Goal: Task Accomplishment & Management: Manage account settings

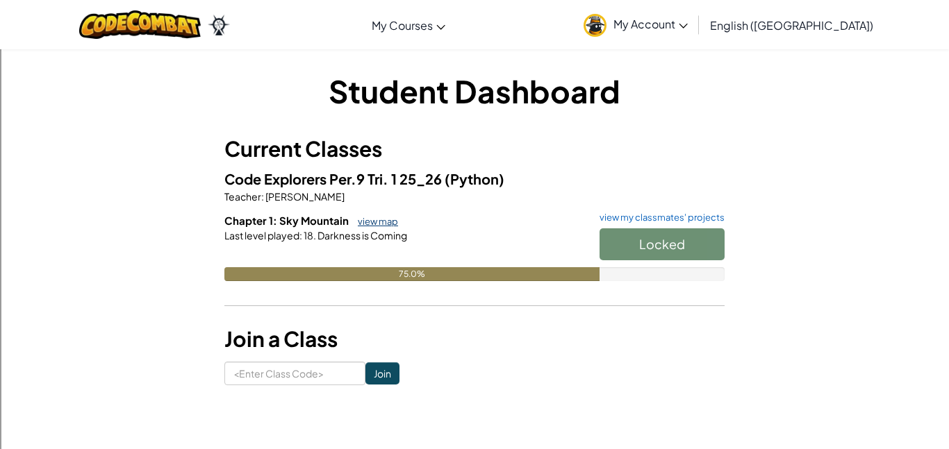
click at [378, 224] on link "view map" at bounding box center [374, 221] width 47 height 11
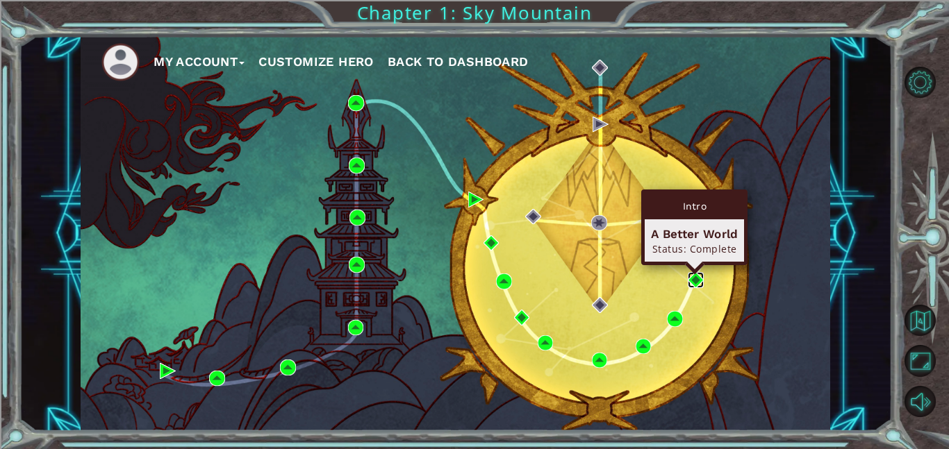
click at [701, 281] on img at bounding box center [695, 280] width 16 height 16
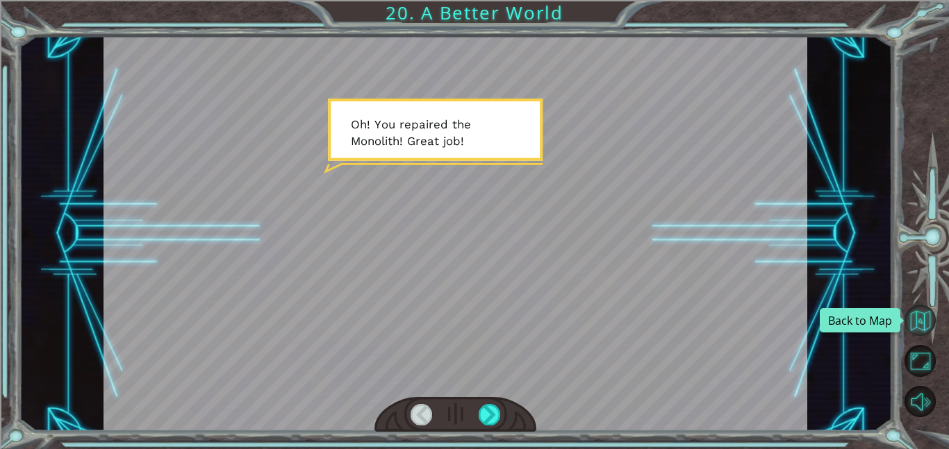
click at [926, 322] on button "Back to Map" at bounding box center [919, 320] width 31 height 31
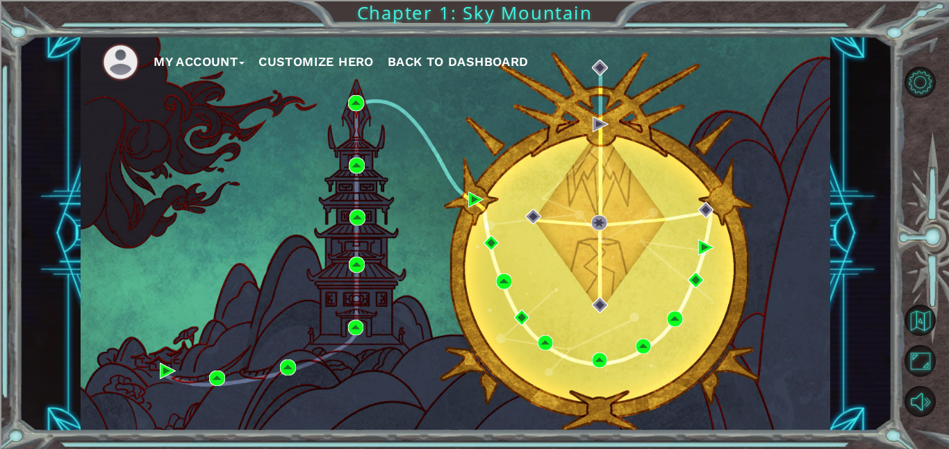
click at [351, 63] on button "Customize Hero" at bounding box center [315, 61] width 115 height 21
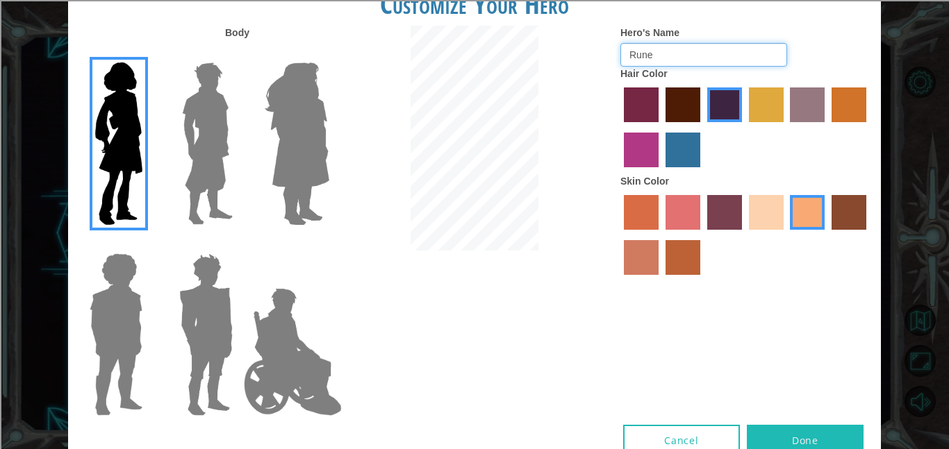
click at [704, 51] on input "Rune" at bounding box center [703, 55] width 167 height 24
type input "R"
type input "Quincy"
click at [835, 432] on button "Done" at bounding box center [804, 440] width 117 height 31
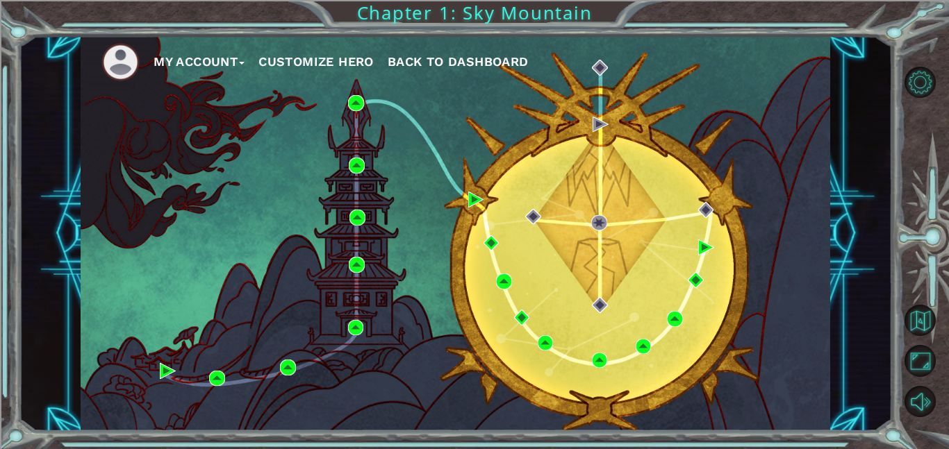
click at [351, 69] on button "Customize Hero" at bounding box center [315, 61] width 115 height 21
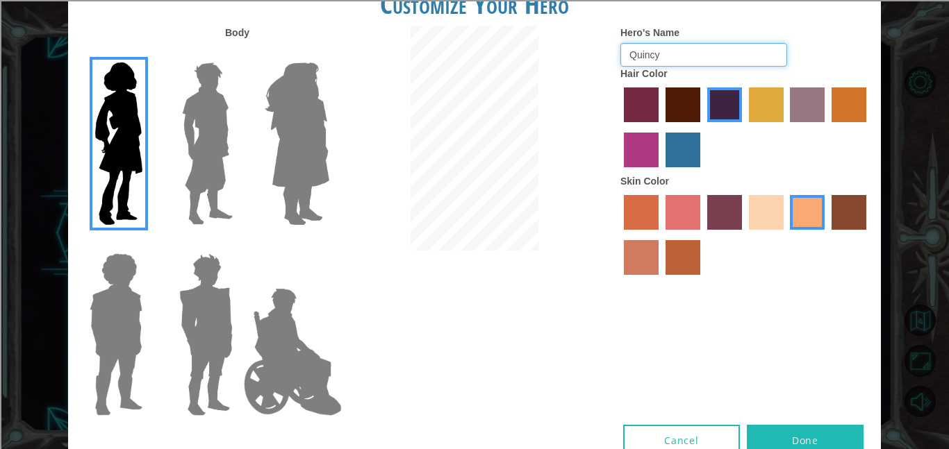
click at [672, 55] on input "Quincy" at bounding box center [703, 55] width 167 height 24
type input "Q"
type input "Rune"
click at [804, 437] on button "Done" at bounding box center [804, 440] width 117 height 31
